Goal: Task Accomplishment & Management: Use online tool/utility

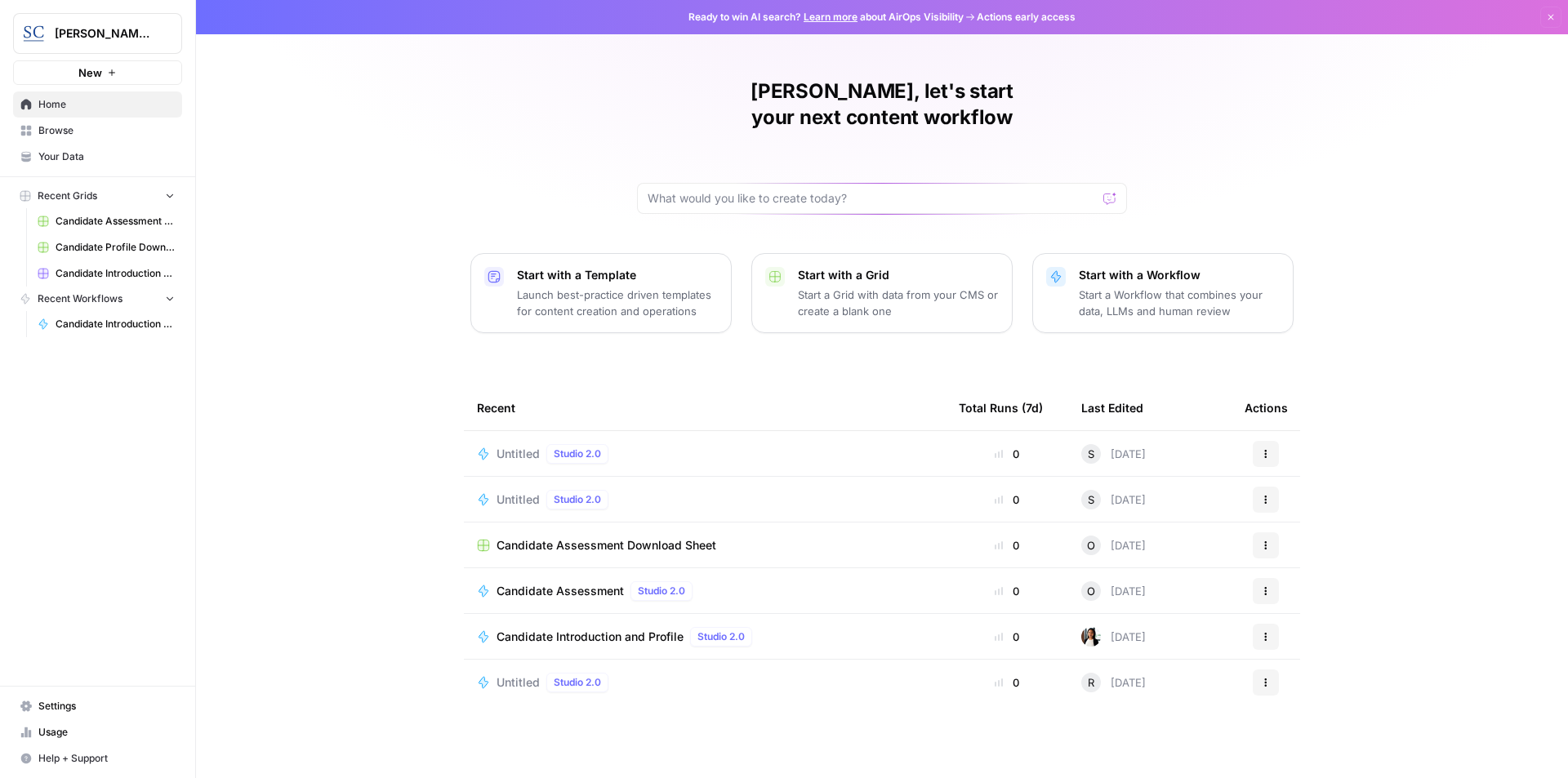
click at [600, 629] on span "Candidate Introduction and Profile" at bounding box center [590, 636] width 187 height 16
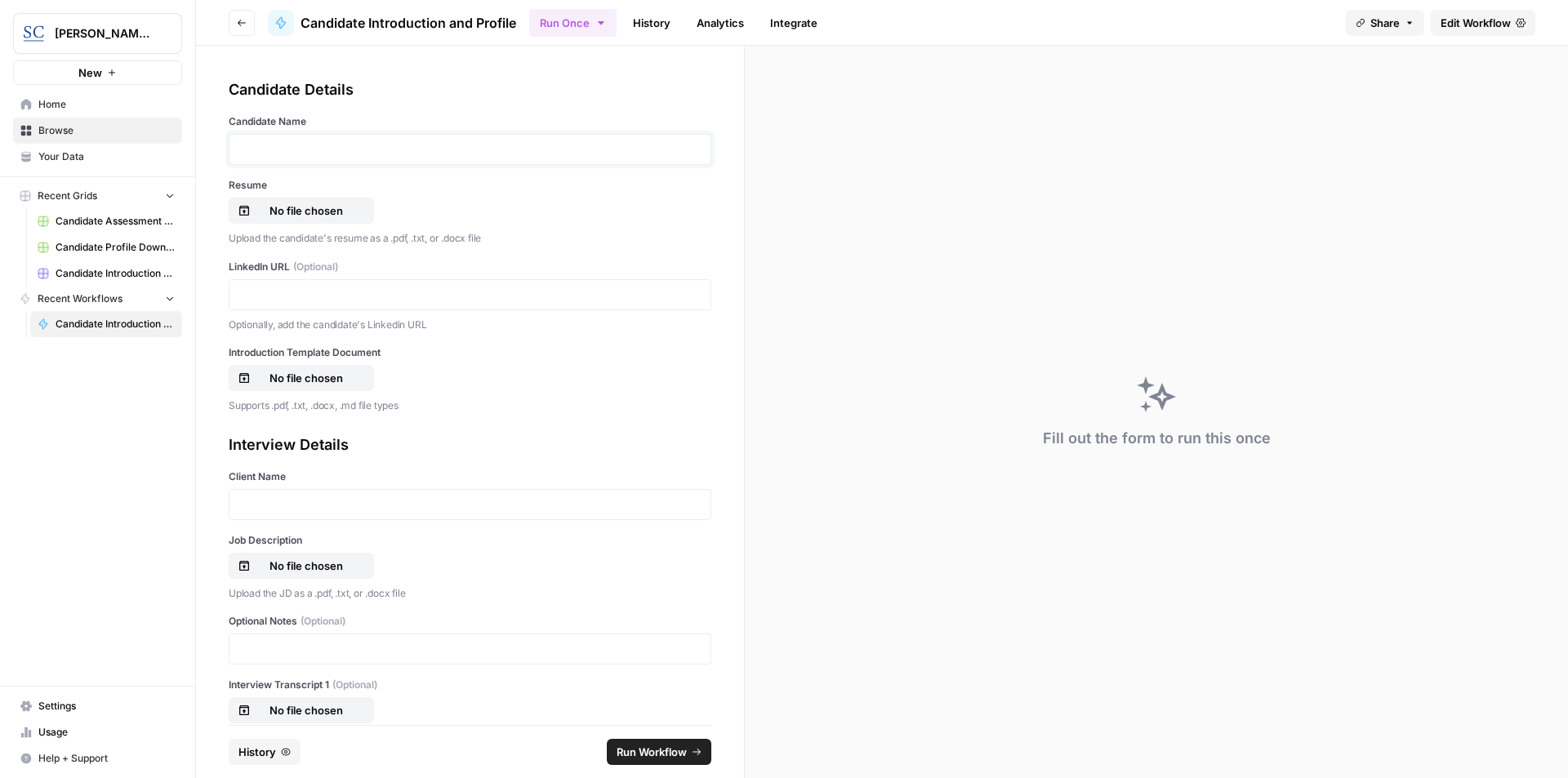
click at [389, 157] on p at bounding box center [470, 148] width 461 height 16
click at [329, 207] on p "No file chosen" at bounding box center [306, 210] width 105 height 16
click at [336, 295] on p at bounding box center [470, 294] width 461 height 16
click at [330, 378] on p "No file chosen" at bounding box center [306, 378] width 105 height 16
click at [344, 496] on p at bounding box center [470, 504] width 461 height 16
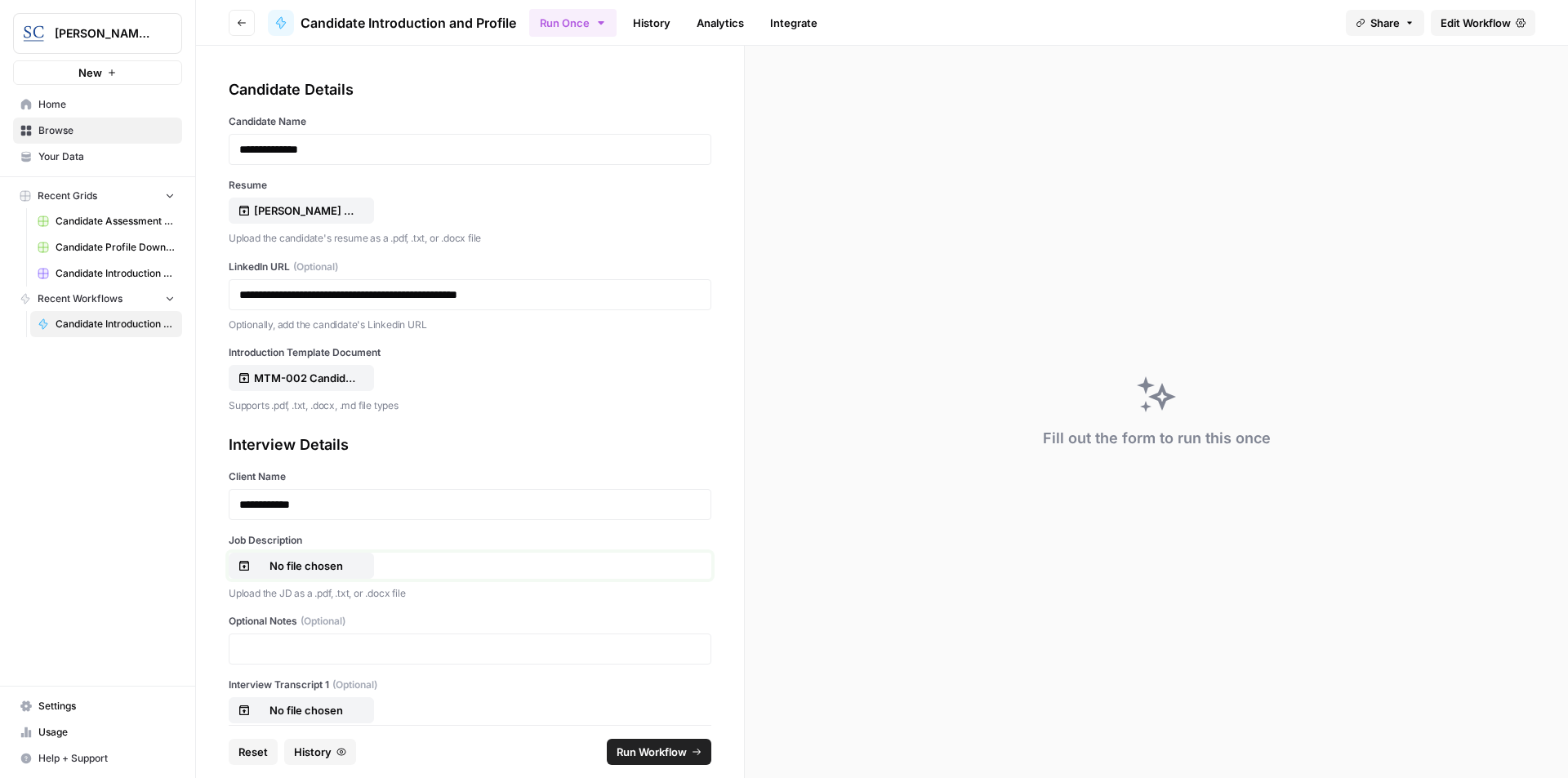
click at [325, 563] on p "No file chosen" at bounding box center [306, 565] width 105 height 16
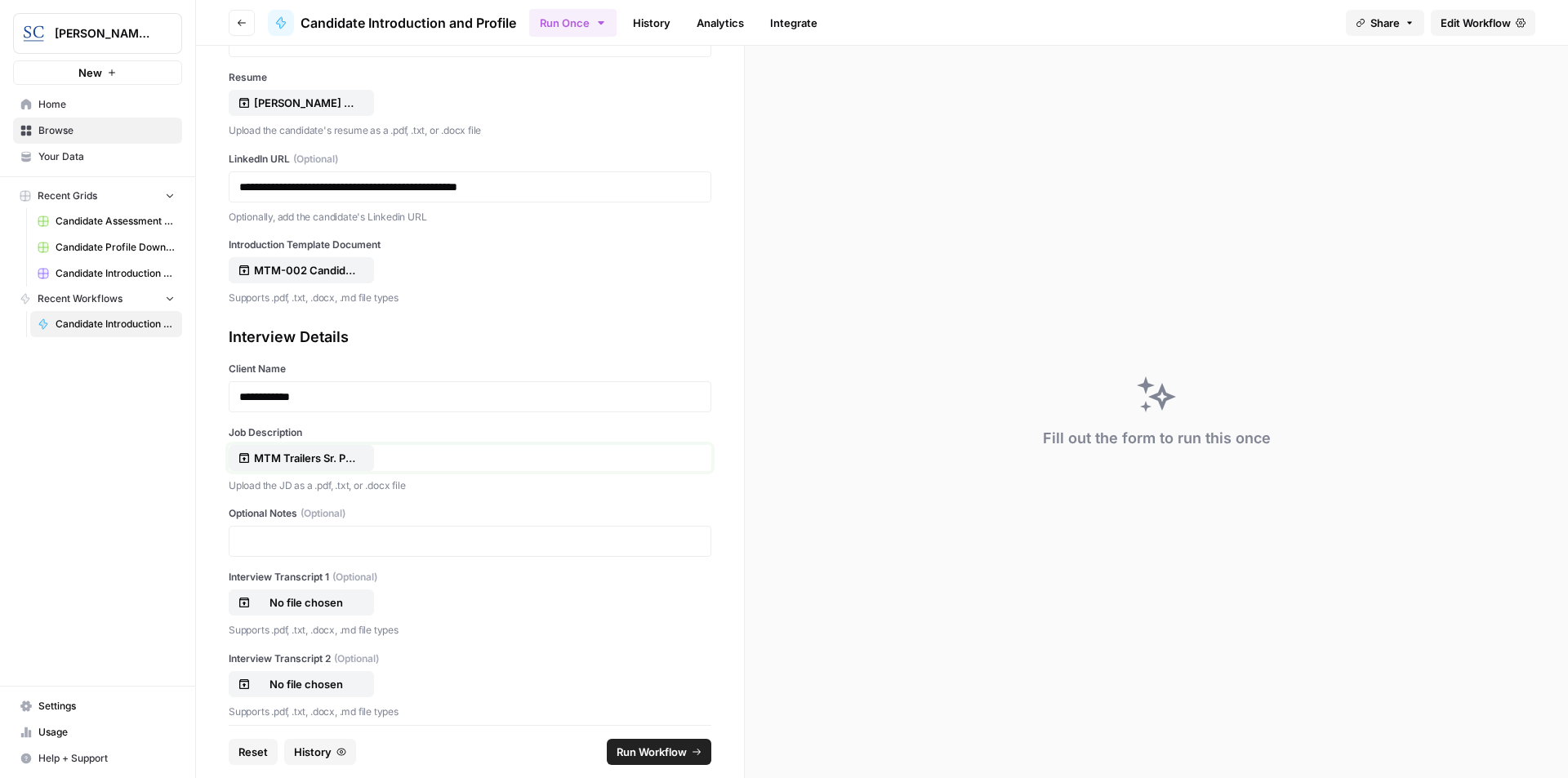
scroll to position [122, 0]
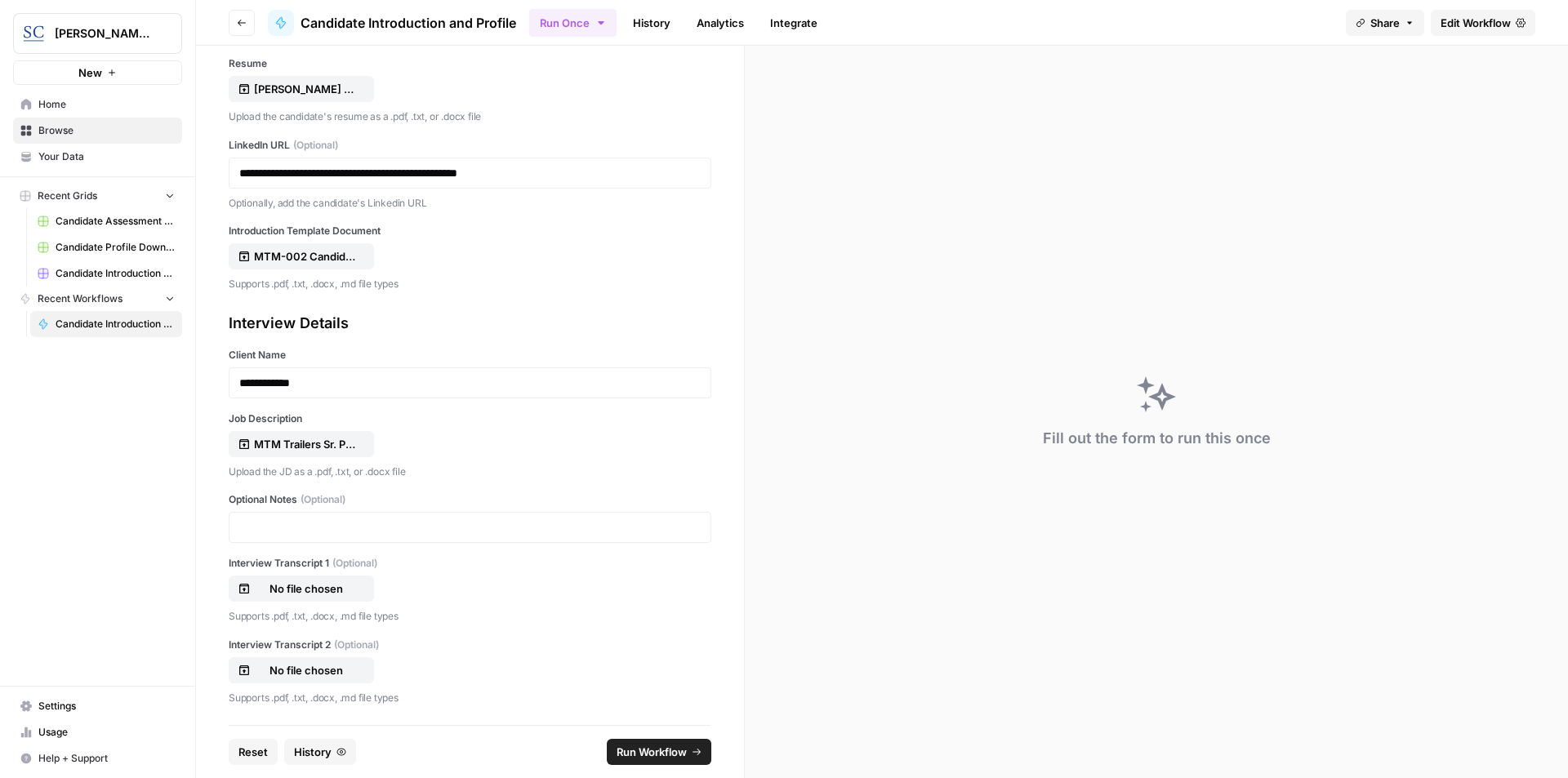
click at [660, 748] on span "Run Workflow" at bounding box center [652, 751] width 70 height 16
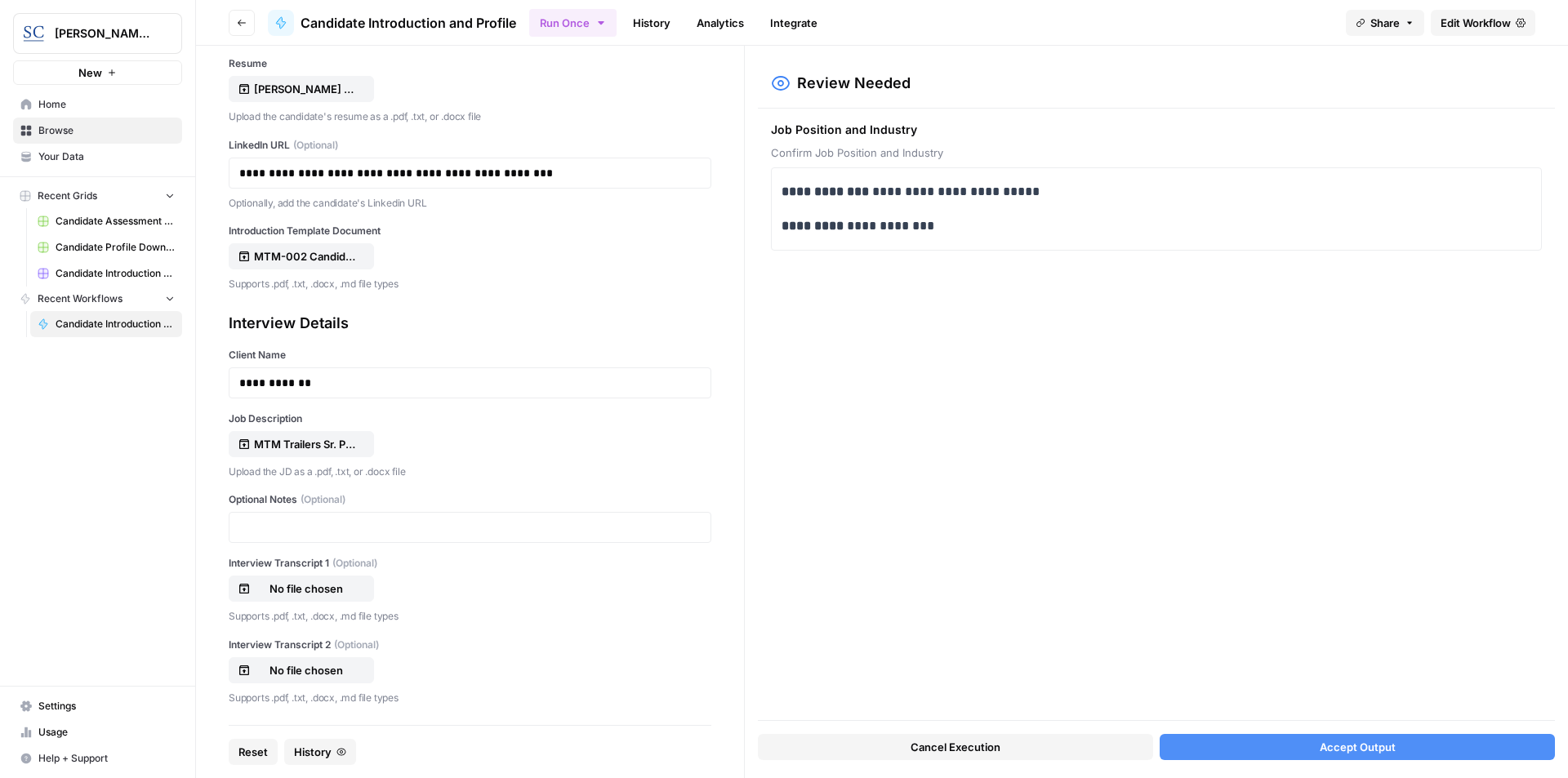
click at [1363, 750] on span "Accept Output" at bounding box center [1358, 747] width 76 height 16
